Goal: Information Seeking & Learning: Find specific fact

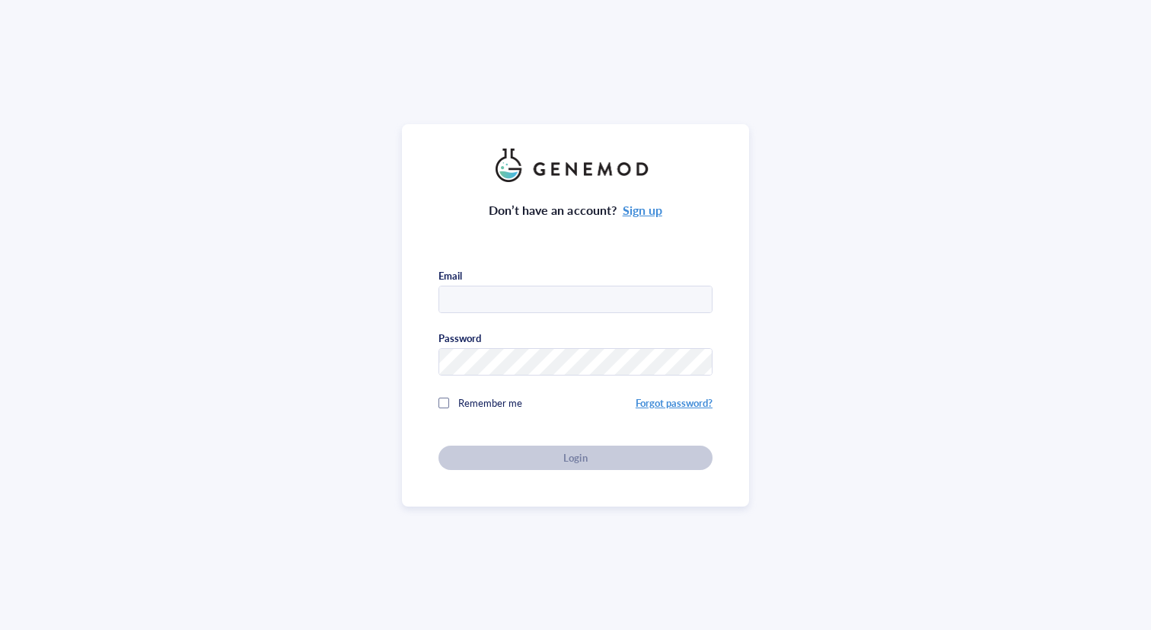
type input "[EMAIL_ADDRESS][DOMAIN_NAME]"
click at [525, 449] on div "Don’t have an account? Sign up Email [EMAIL_ADDRESS][DOMAIN_NAME] Password Reme…" at bounding box center [576, 326] width 274 height 288
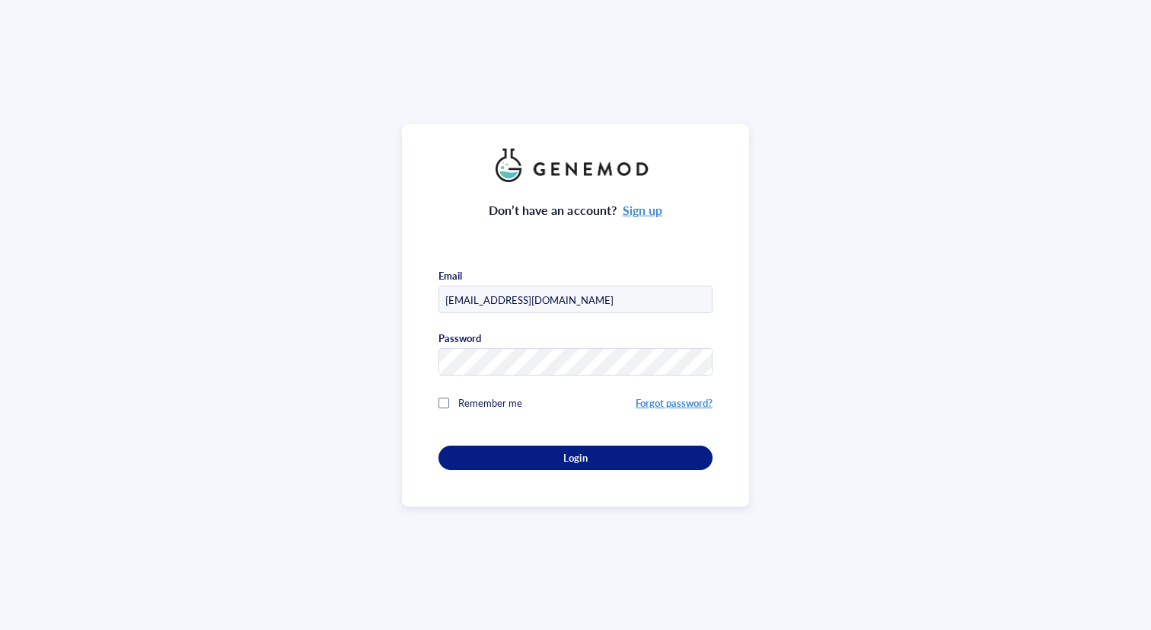
click at [525, 451] on div "Login" at bounding box center [575, 458] width 225 height 14
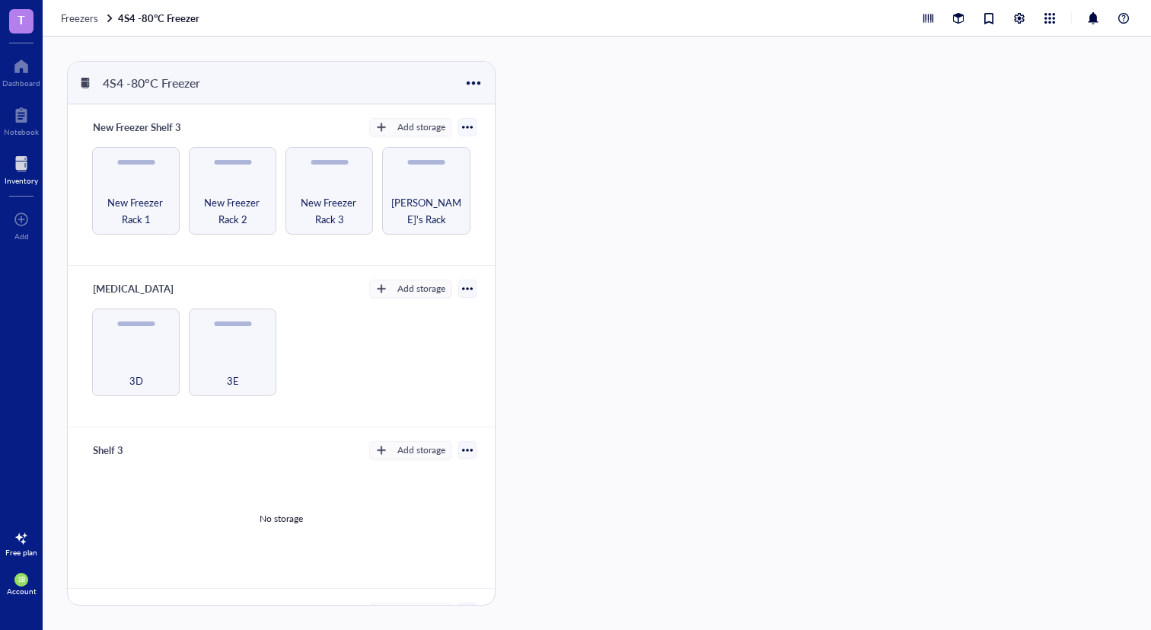
click at [12, 183] on div "Inventory" at bounding box center [22, 180] width 34 height 9
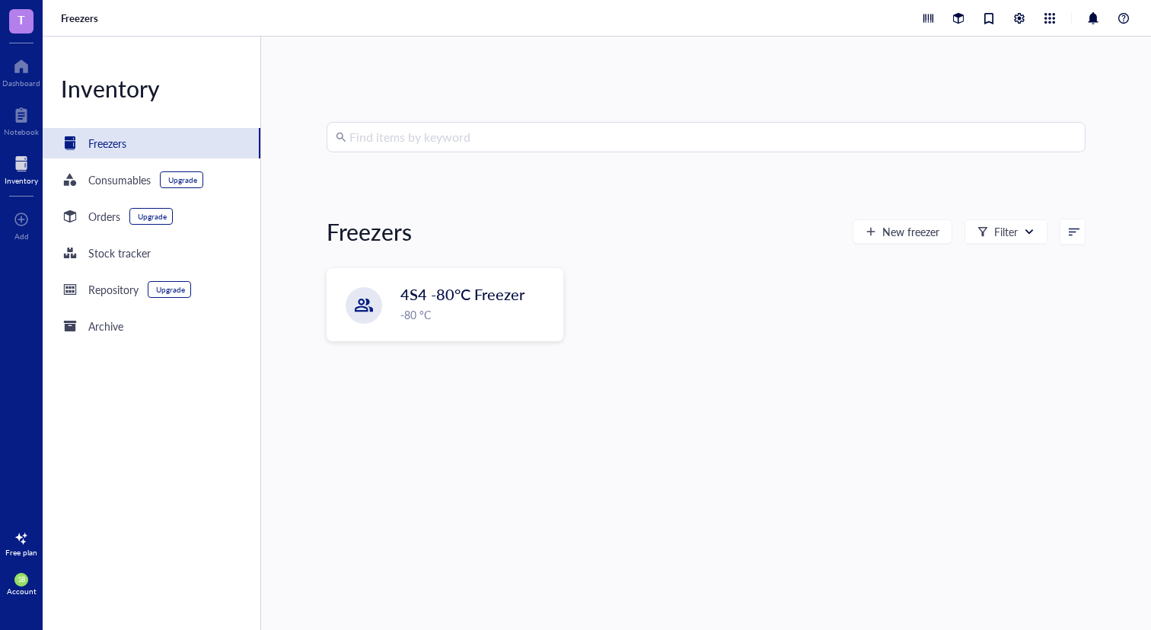
click at [394, 122] on div "Find items by keyword" at bounding box center [706, 137] width 759 height 30
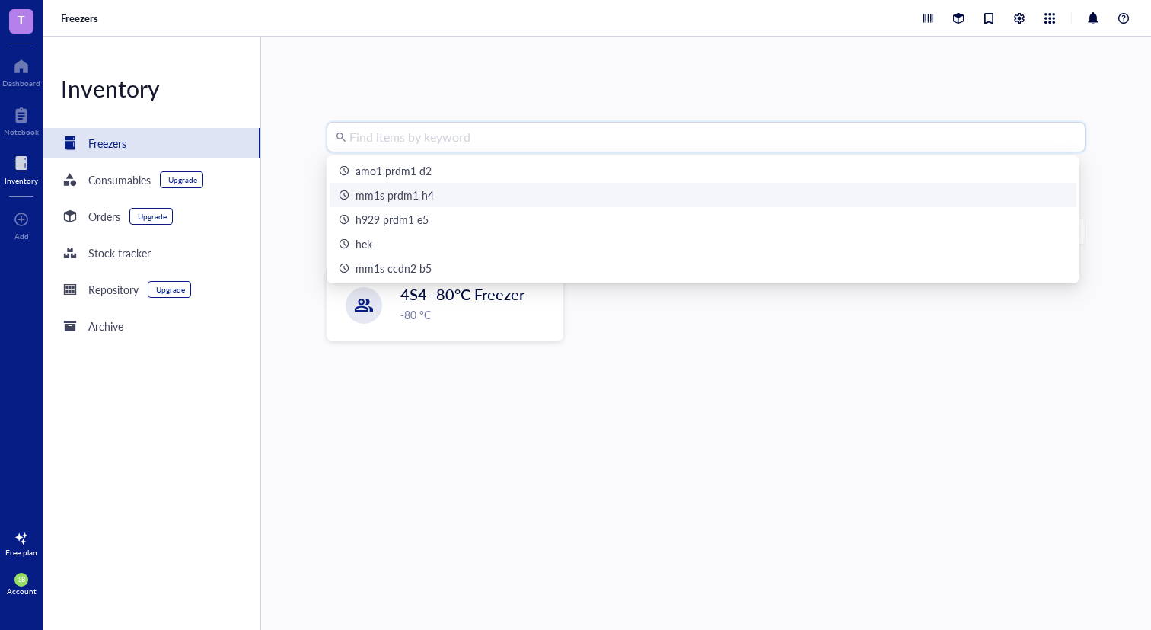
click at [399, 197] on div "mm1s prdm1 h4" at bounding box center [395, 195] width 78 height 17
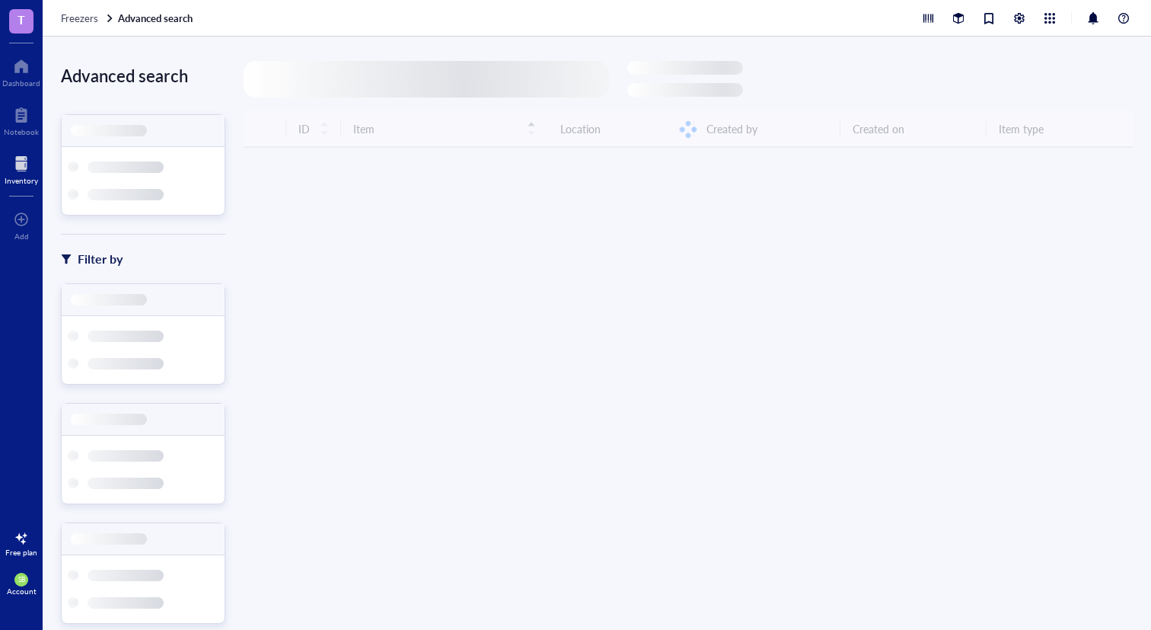
click at [375, 85] on div at bounding box center [426, 79] width 365 height 37
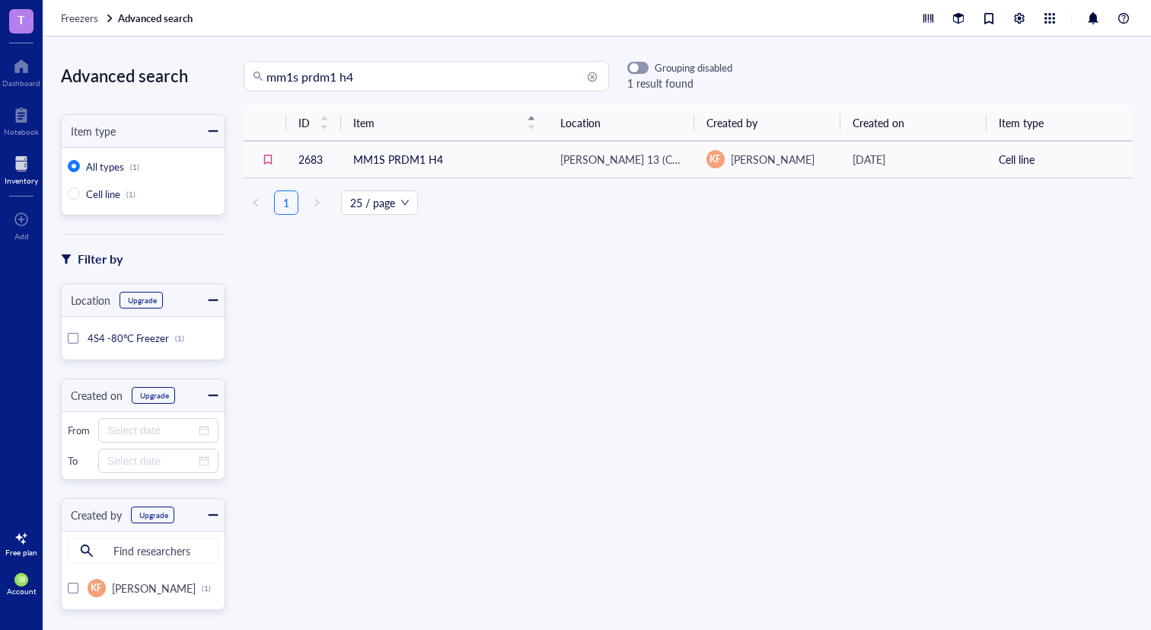
click at [368, 78] on input "mm1s prdm1 h4" at bounding box center [433, 76] width 334 height 29
drag, startPoint x: 305, startPoint y: 75, endPoint x: 423, endPoint y: 75, distance: 118.0
click at [423, 75] on input "mm1s prdm1 h4" at bounding box center [433, 76] width 334 height 29
type input "mm1s irf4"
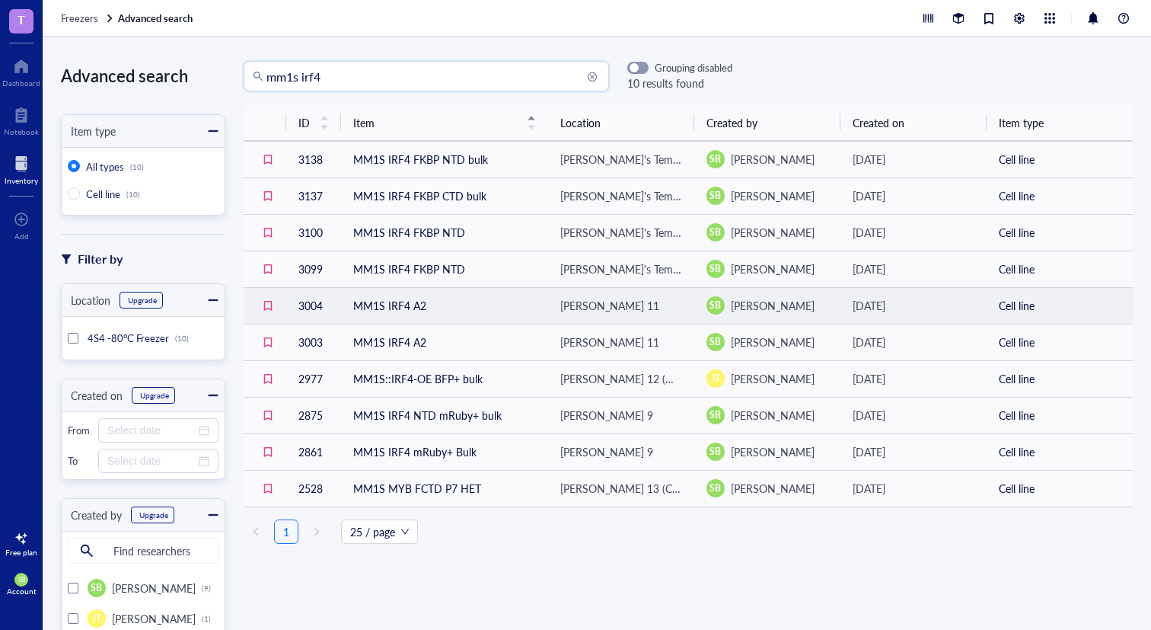
click at [484, 307] on td "MM1S IRF4 A2" at bounding box center [444, 305] width 207 height 37
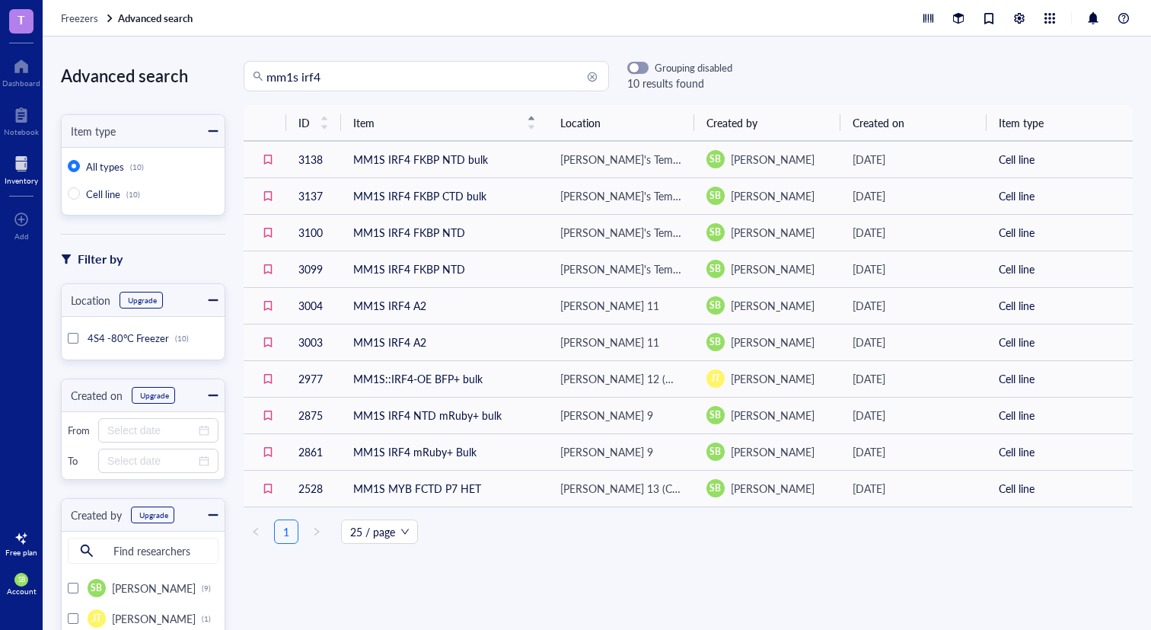
click at [20, 156] on div at bounding box center [22, 164] width 34 height 24
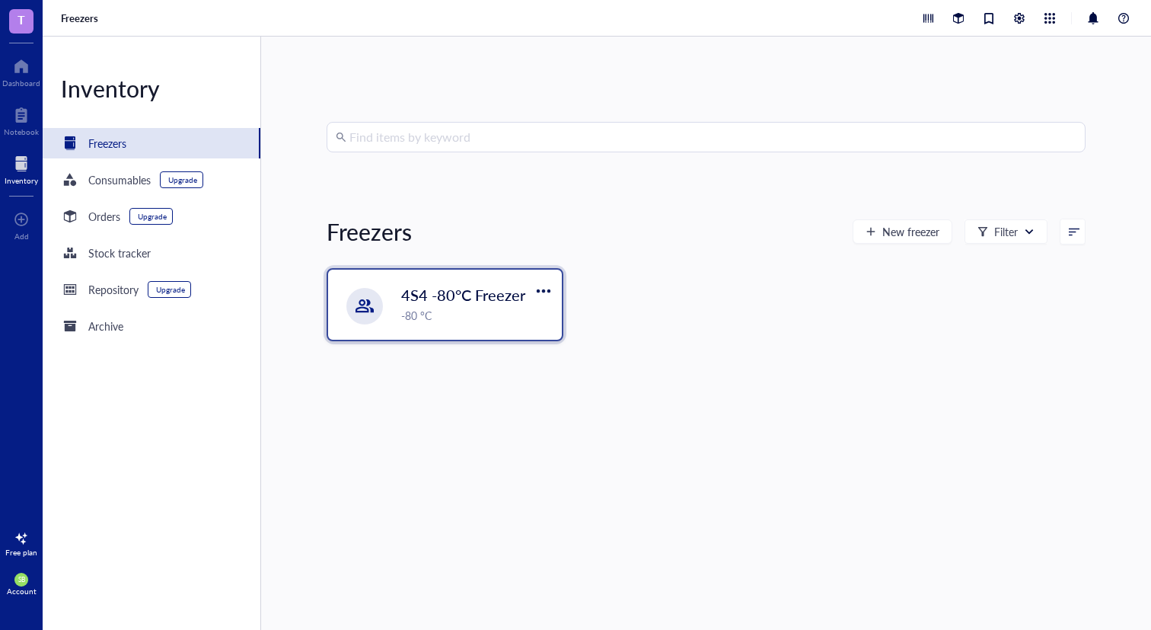
click at [404, 285] on span "4S4 -80°C Freezer" at bounding box center [463, 294] width 124 height 21
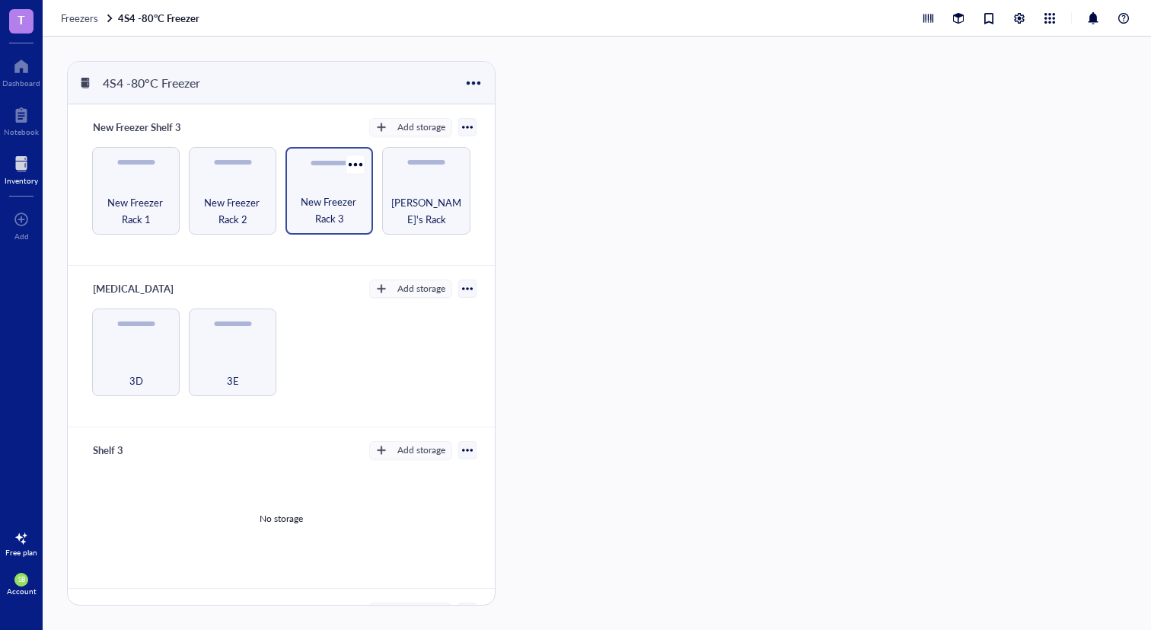
click at [328, 178] on div "New Freezer Rack 3" at bounding box center [330, 191] width 88 height 88
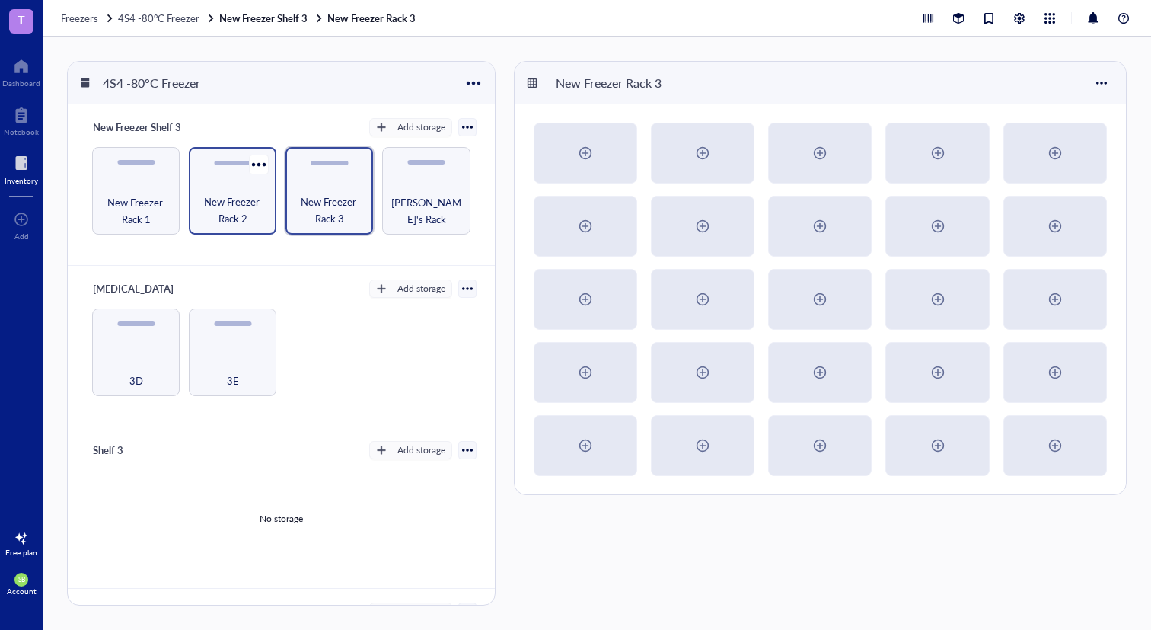
click at [244, 193] on span "New Freezer Rack 2" at bounding box center [232, 210] width 72 height 34
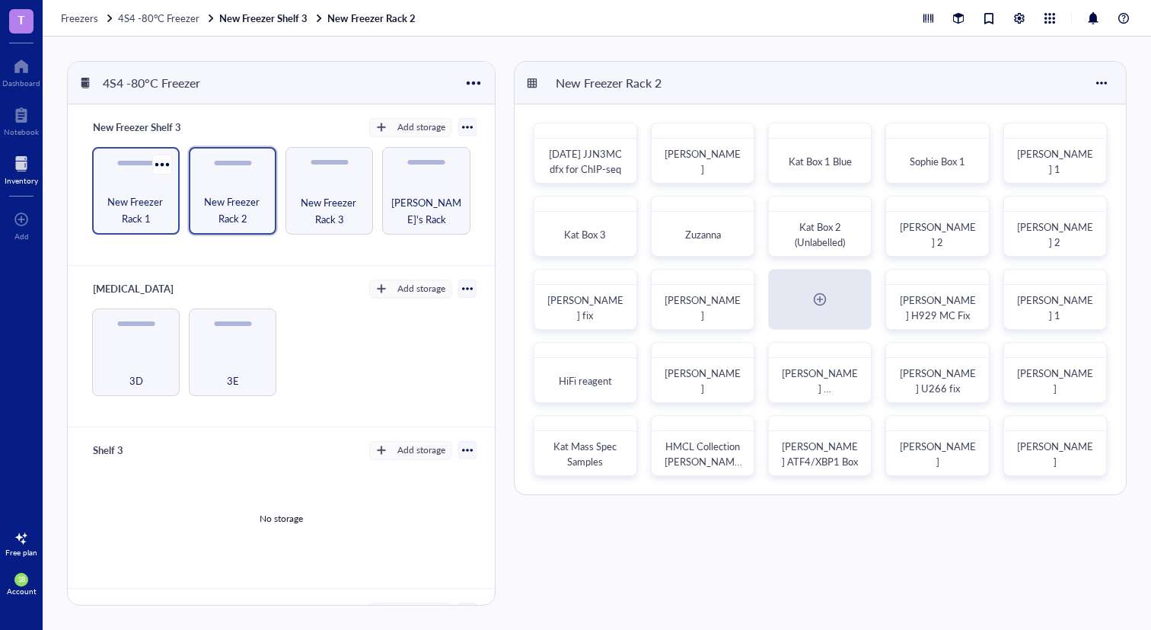
click at [142, 190] on div "New Freezer Rack 1" at bounding box center [136, 191] width 88 height 88
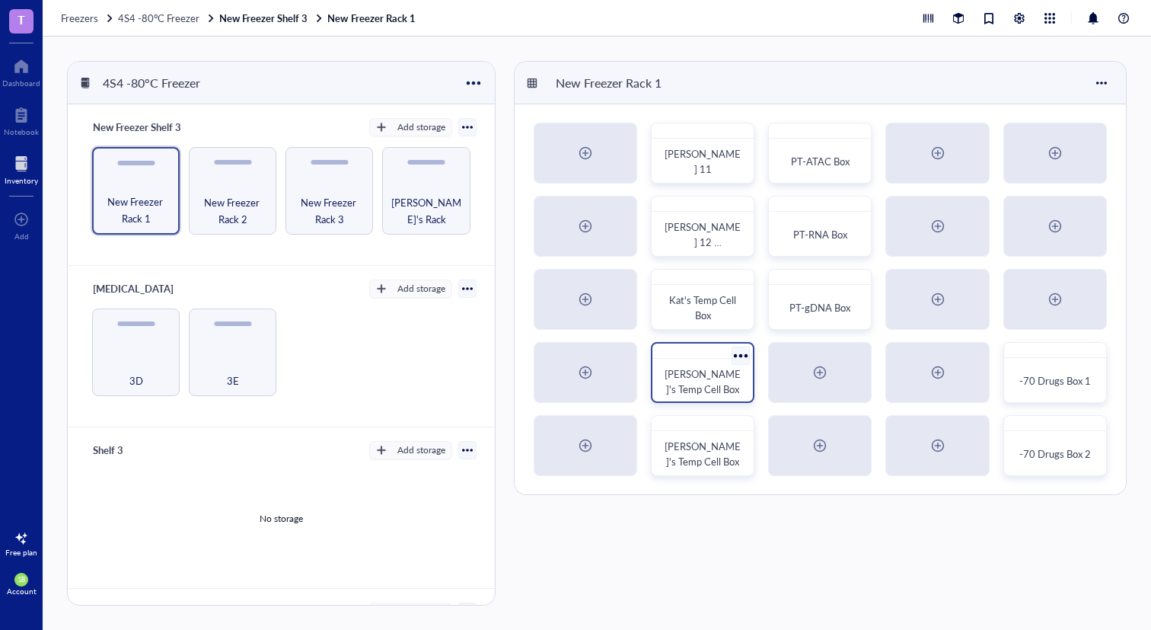
click at [682, 375] on span "[PERSON_NAME]'s Temp Cell Box" at bounding box center [703, 381] width 76 height 30
